Goal: Transaction & Acquisition: Purchase product/service

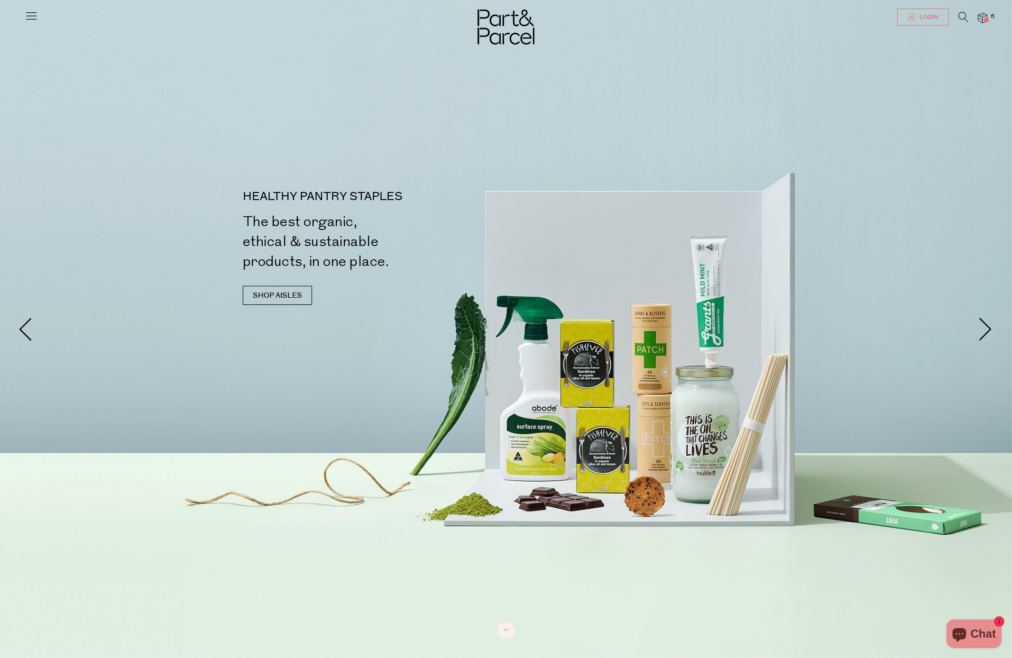
click at [924, 17] on span "Login" at bounding box center [927, 17] width 21 height 8
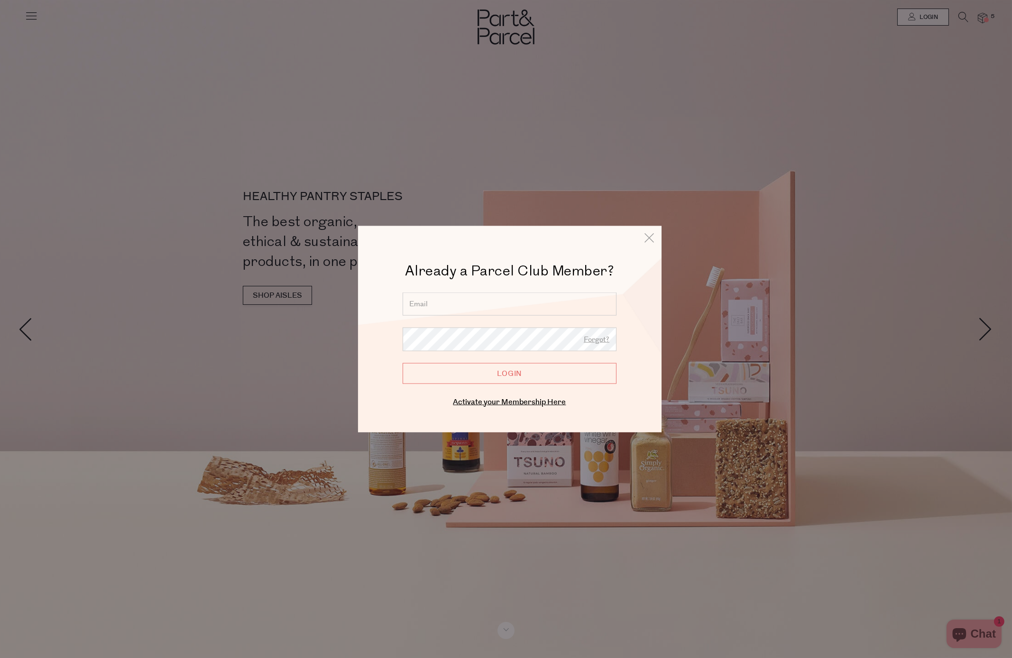
click at [549, 310] on input "email" at bounding box center [510, 304] width 214 height 23
type input "[EMAIL_ADDRESS][DOMAIN_NAME]"
click at [509, 373] on input "Login" at bounding box center [510, 373] width 214 height 21
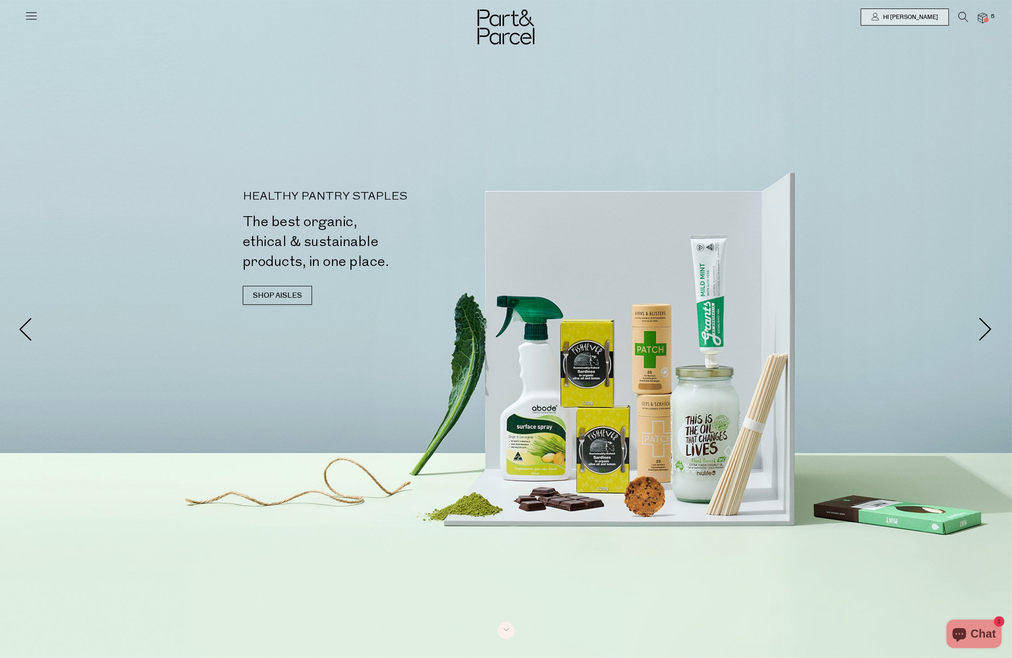
click at [989, 15] on span "5" at bounding box center [993, 16] width 9 height 9
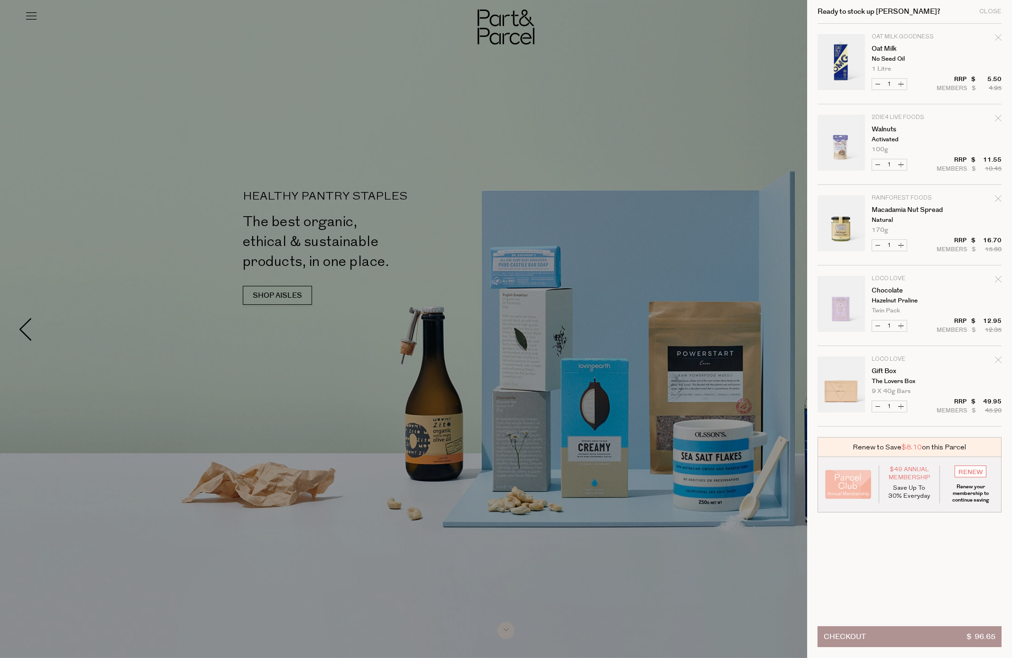
click at [997, 195] on icon "Remove Macadamia Nut Spread" at bounding box center [998, 198] width 7 height 7
type input "Add Membership"
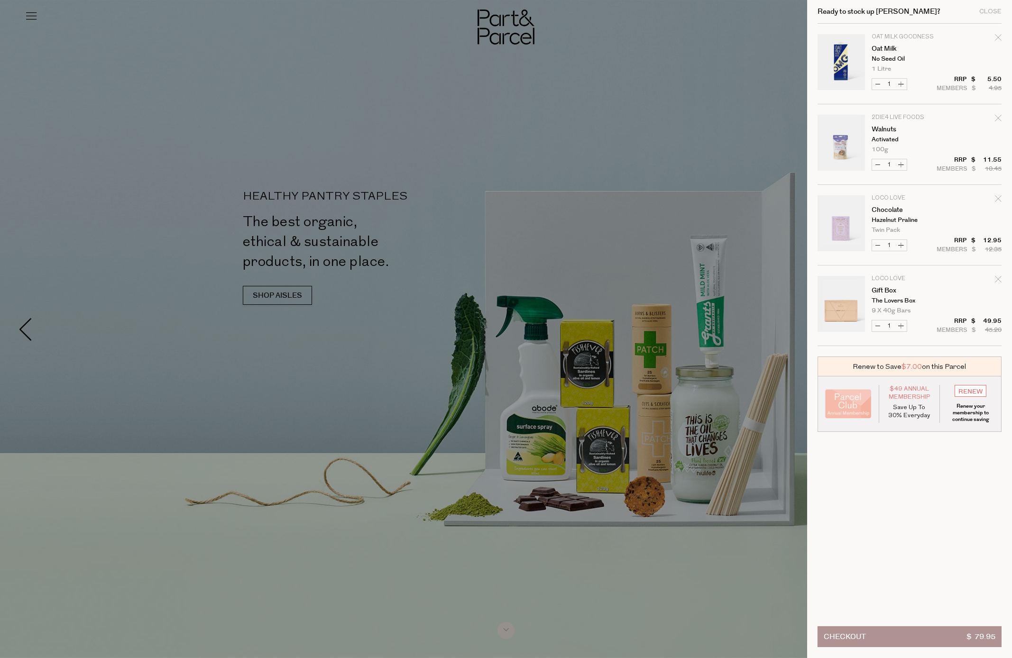
click at [998, 196] on icon "Remove Chocolate" at bounding box center [998, 198] width 7 height 7
type input "Add Membership"
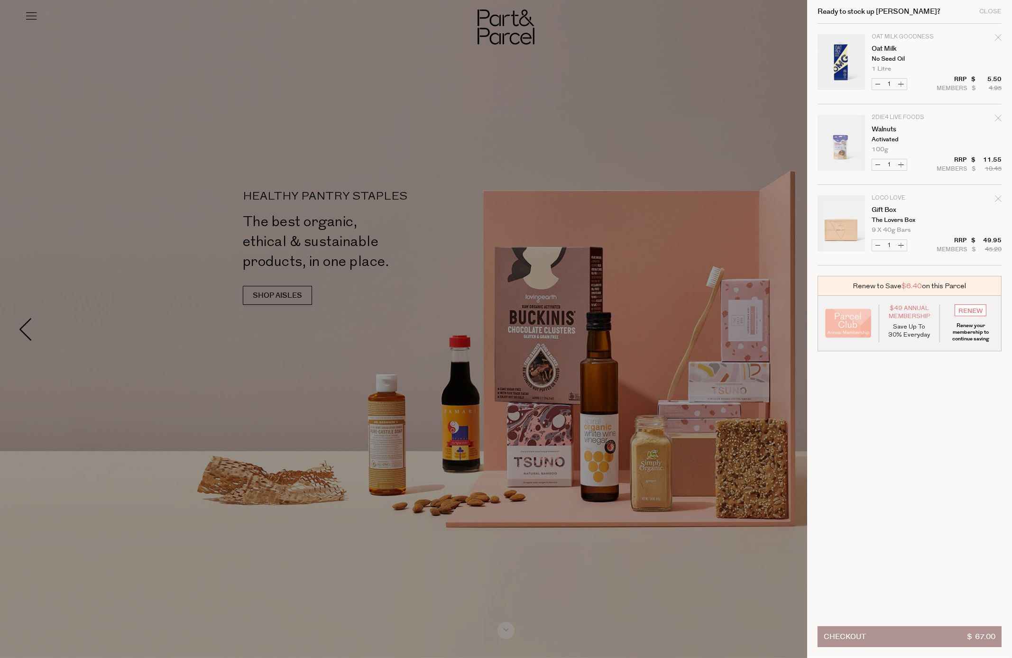
click at [995, 120] on icon "Remove Walnuts" at bounding box center [998, 118] width 7 height 7
type input "Add Membership"
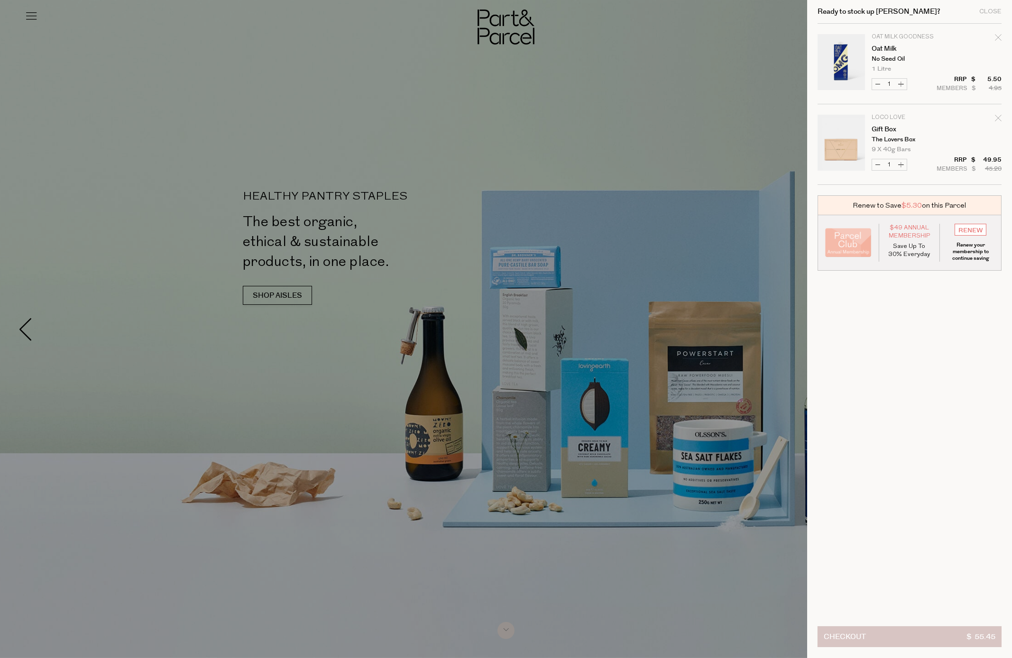
click at [891, 629] on button "Checkout $ 55.45" at bounding box center [910, 637] width 184 height 21
